Goal: Find specific page/section: Find specific page/section

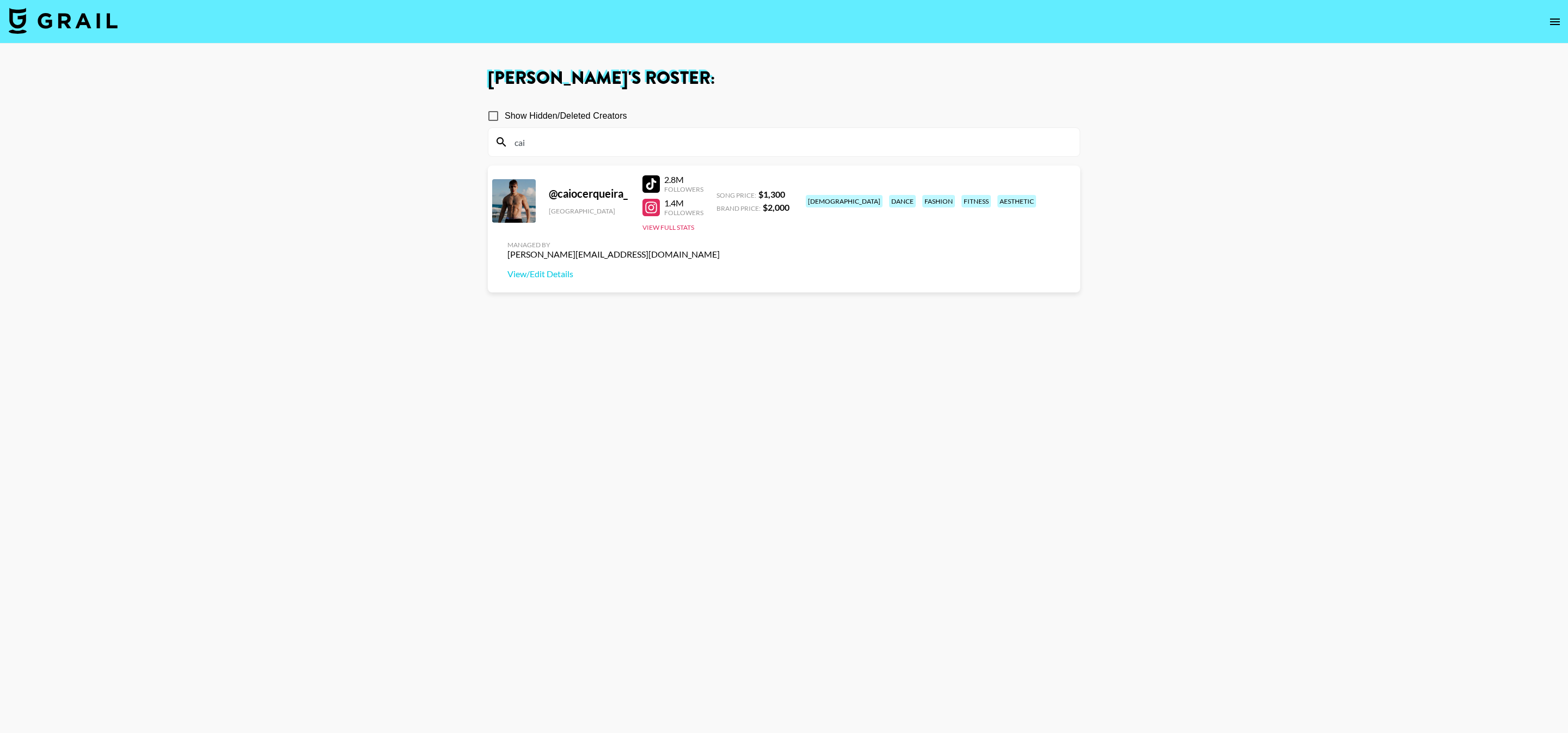
type input "cai"
click at [878, 279] on section "Show Hidden/Deleted Creators cai @ caiocerqueira_ [GEOGRAPHIC_DATA] 2.8M Follow…" at bounding box center [783, 418] width 592 height 646
click at [499, 103] on section "Show Hidden/Deleted Creators cai" at bounding box center [783, 126] width 592 height 61
click at [495, 111] on input "Show Hidden/Deleted Creators" at bounding box center [494, 116] width 23 height 23
checkbox input "true"
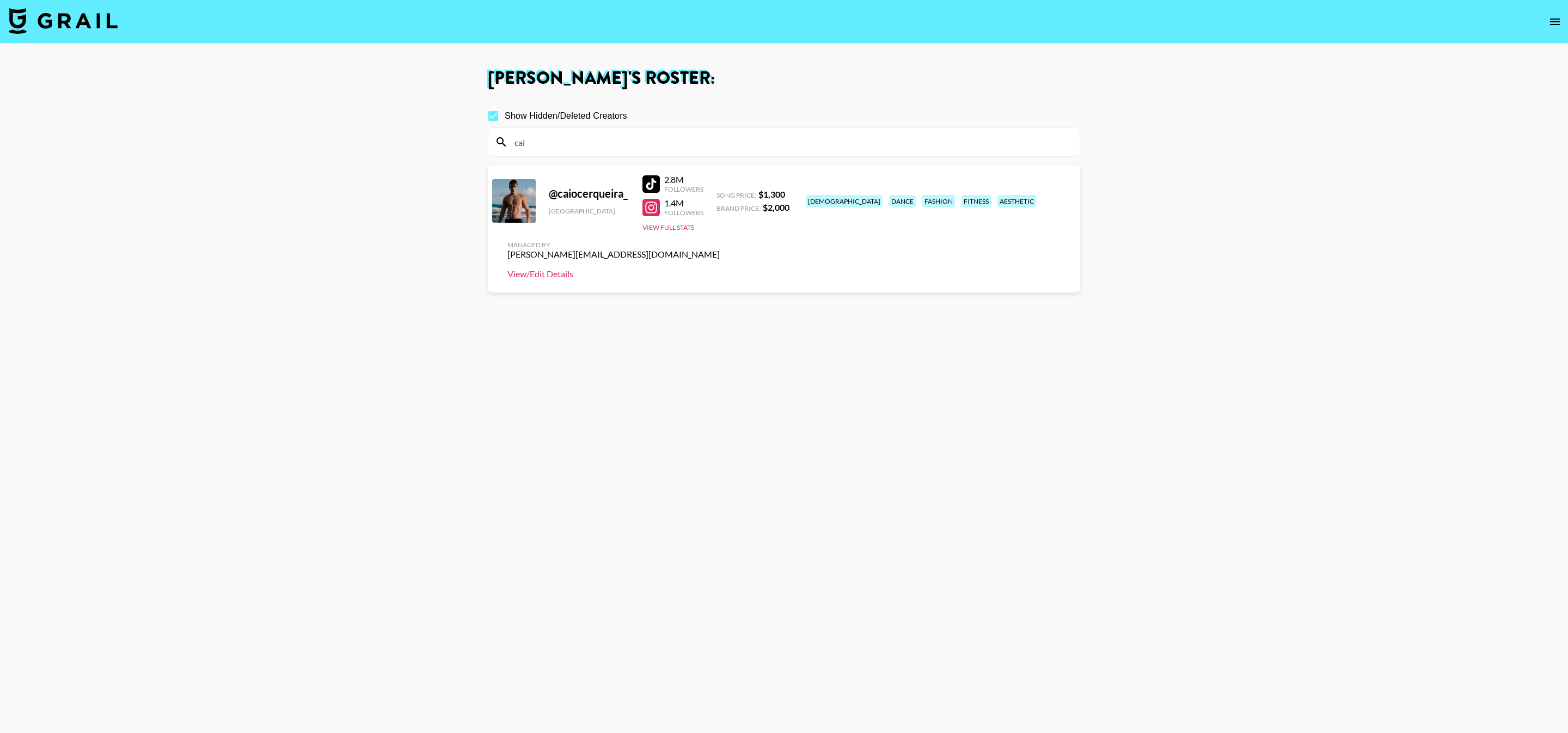
click at [719, 268] on link "View/Edit Details" at bounding box center [614, 274] width 212 height 11
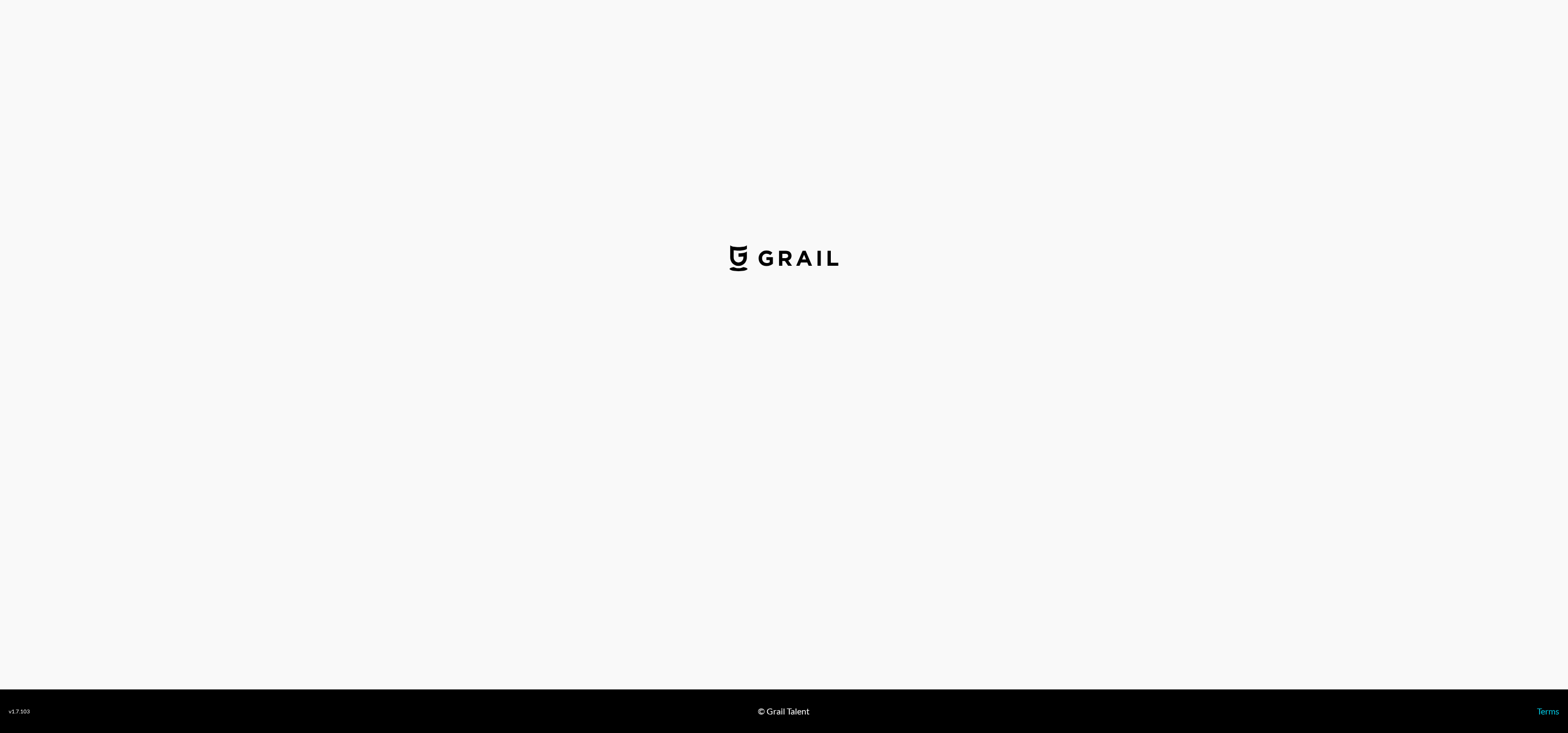
select select "USD"
